Goal: Information Seeking & Learning: Find specific page/section

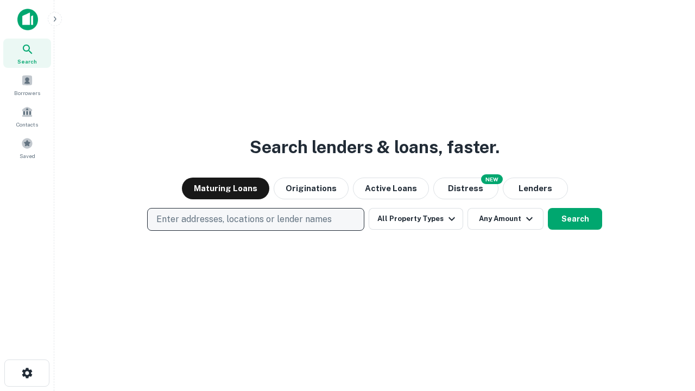
click at [255, 219] on p "Enter addresses, locations or lender names" at bounding box center [243, 219] width 175 height 13
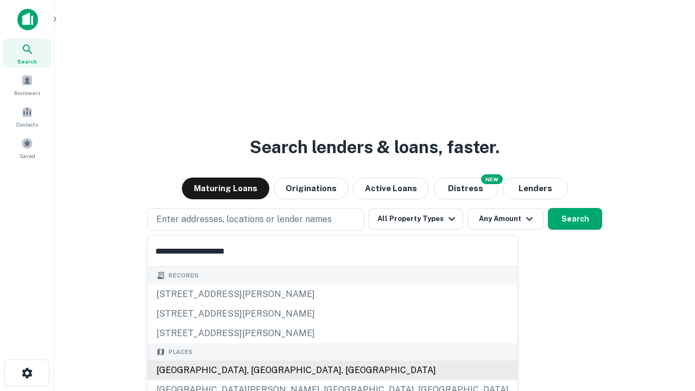
click at [260, 370] on div "[GEOGRAPHIC_DATA], [GEOGRAPHIC_DATA], [GEOGRAPHIC_DATA]" at bounding box center [333, 371] width 370 height 20
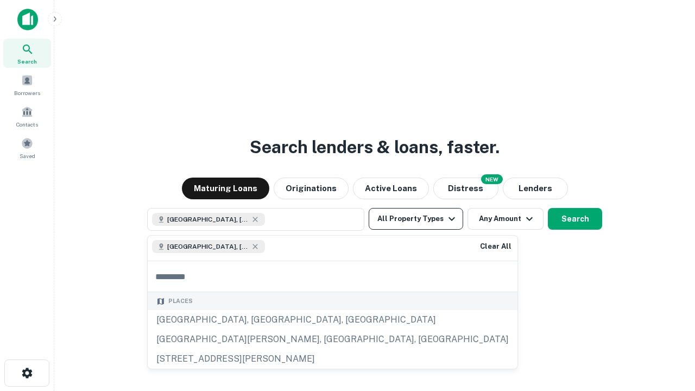
click at [416, 219] on button "All Property Types" at bounding box center [416, 219] width 94 height 22
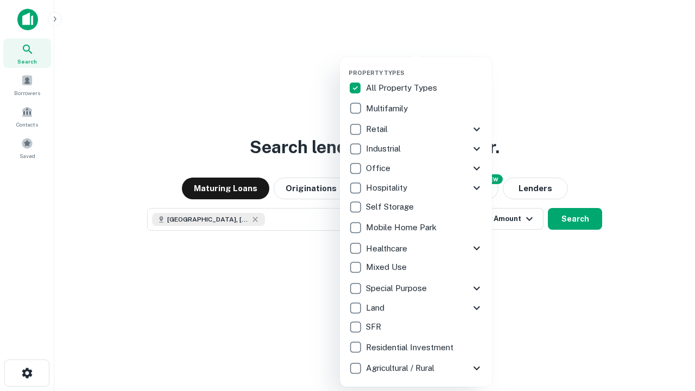
click at [425, 66] on button "button" at bounding box center [425, 66] width 152 height 1
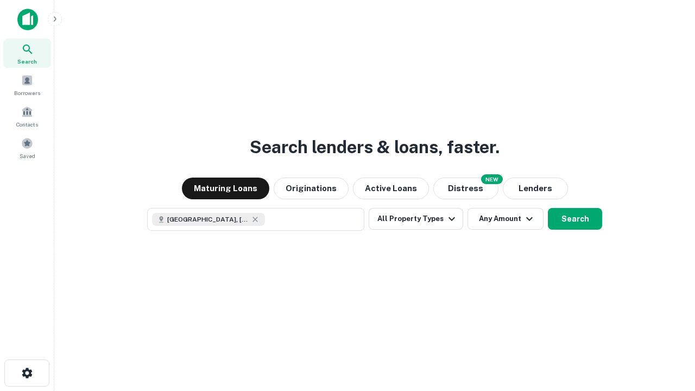
scroll to position [17, 0]
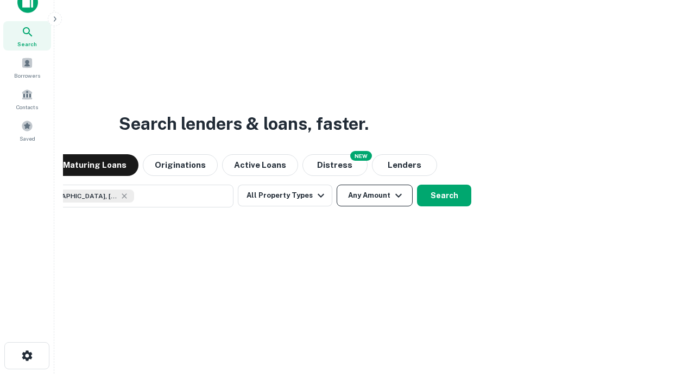
click at [337, 185] on button "Any Amount" at bounding box center [375, 196] width 76 height 22
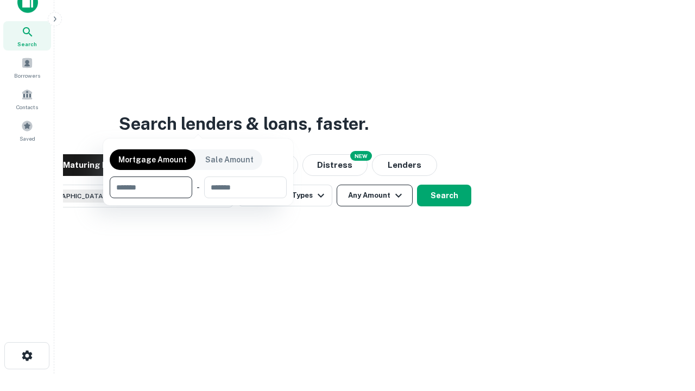
scroll to position [78, 307]
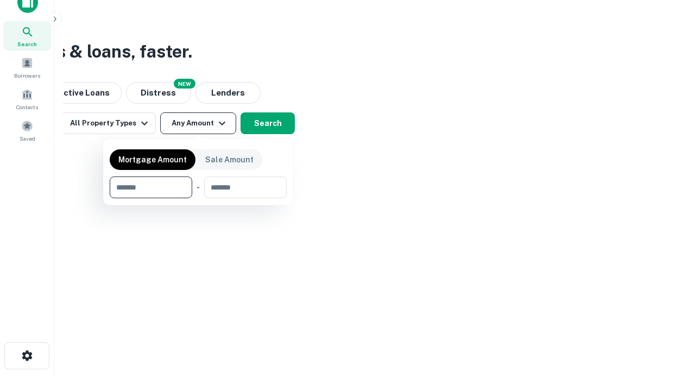
type input "*******"
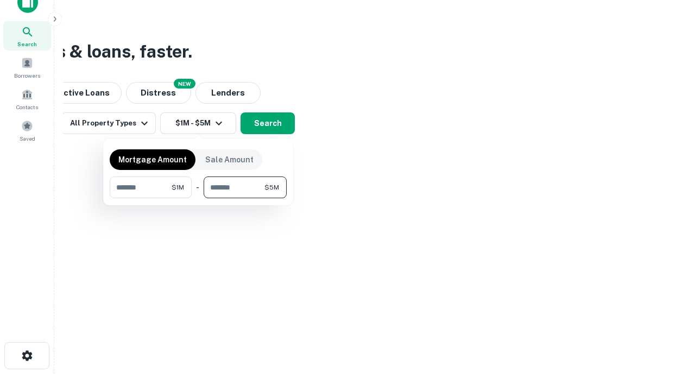
type input "*******"
click at [198, 198] on button "button" at bounding box center [198, 198] width 177 height 1
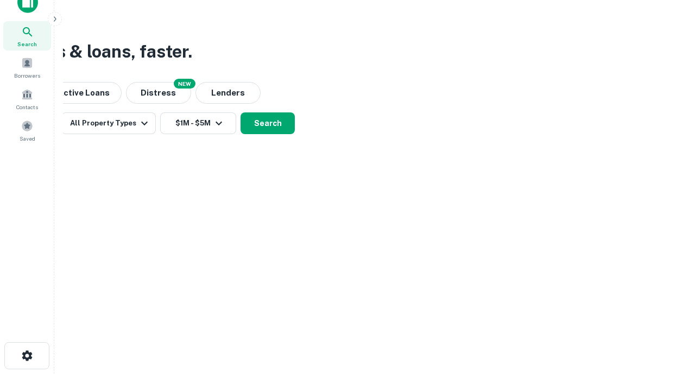
scroll to position [17, 0]
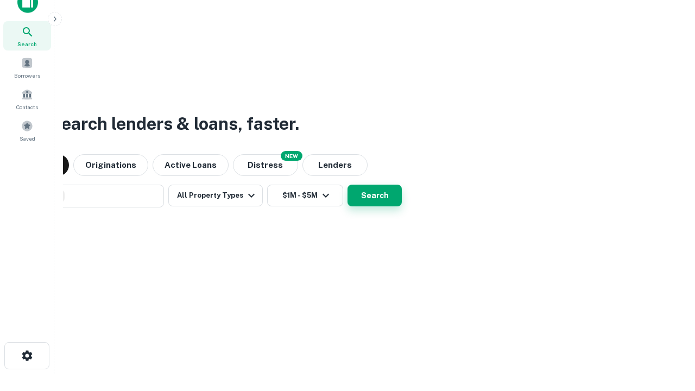
click at [348, 185] on button "Search" at bounding box center [375, 196] width 54 height 22
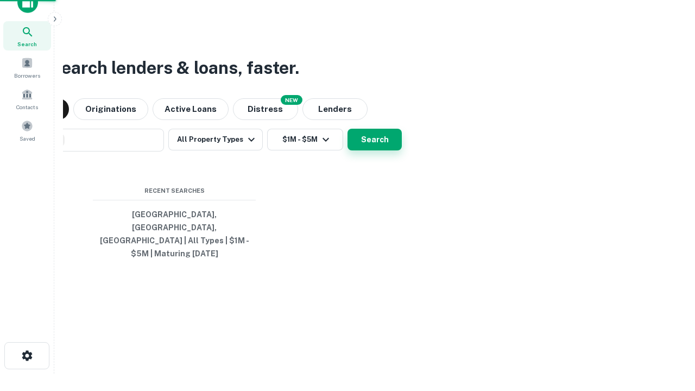
scroll to position [35, 307]
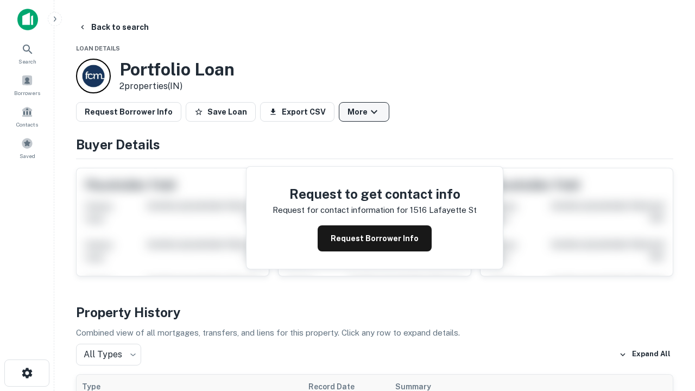
click at [364, 112] on button "More" at bounding box center [364, 112] width 50 height 20
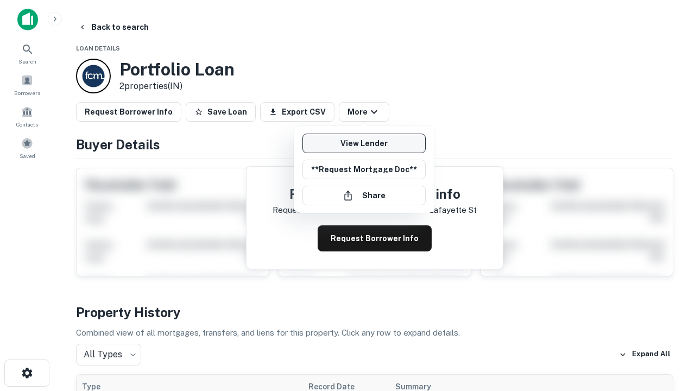
click at [364, 143] on link "View Lender" at bounding box center [363, 144] width 123 height 20
